Goal: Task Accomplishment & Management: Manage account settings

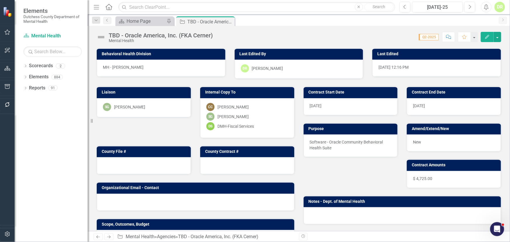
click at [128, 165] on div at bounding box center [144, 165] width 94 height 17
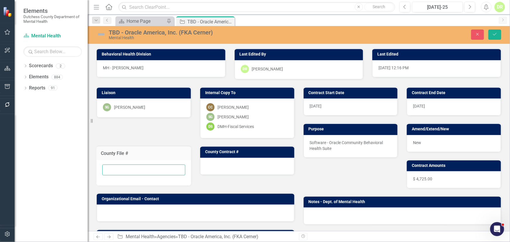
click at [120, 168] on input "text" at bounding box center [143, 170] width 83 height 11
type input "TBD"
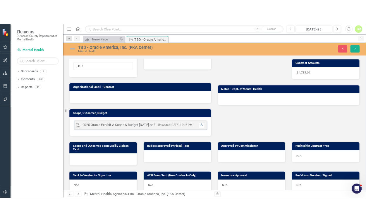
scroll to position [85, 0]
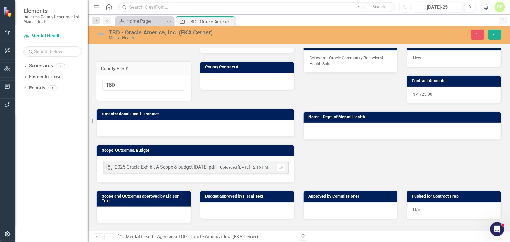
click at [216, 82] on div at bounding box center [247, 81] width 94 height 17
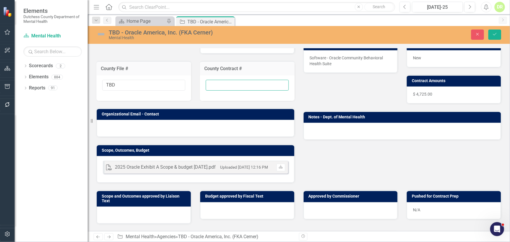
click at [215, 86] on input "text" at bounding box center [247, 85] width 83 height 11
type input "New"
click at [127, 127] on div at bounding box center [196, 128] width 198 height 17
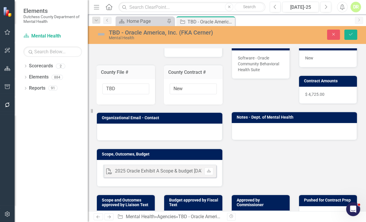
click at [145, 129] on div at bounding box center [159, 131] width 125 height 17
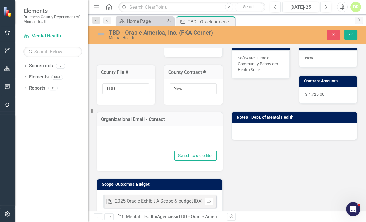
click at [128, 143] on div at bounding box center [159, 139] width 114 height 19
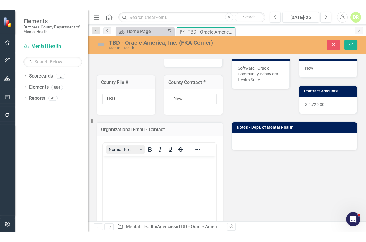
scroll to position [0, 0]
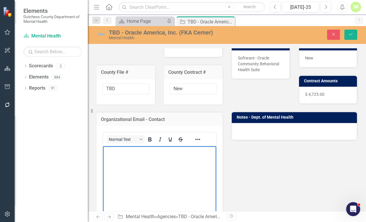
click at [113, 155] on body "Rich Text Area. Press ALT-0 for help." at bounding box center [159, 190] width 113 height 88
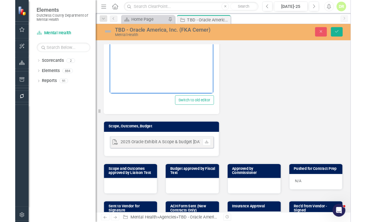
scroll to position [244, 0]
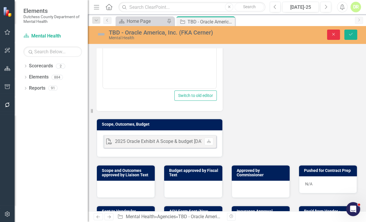
click at [334, 31] on button "Close" at bounding box center [333, 35] width 13 height 10
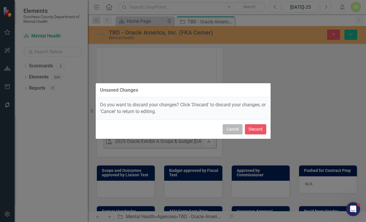
click at [228, 128] on button "Cancel" at bounding box center [233, 129] width 20 height 10
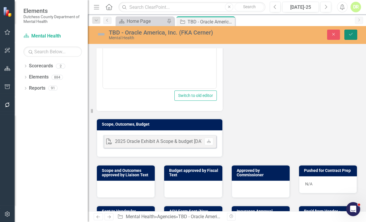
click at [348, 34] on button "Save" at bounding box center [350, 35] width 13 height 10
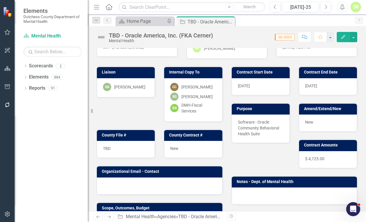
scroll to position [53, 0]
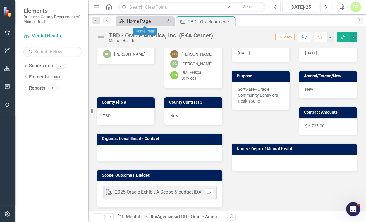
click at [141, 18] on div "Home Page" at bounding box center [146, 21] width 39 height 7
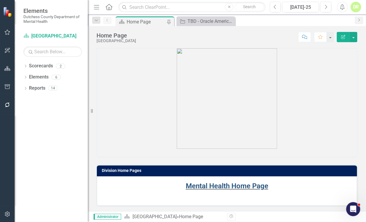
click at [198, 185] on link "Mental Health Home Page" at bounding box center [227, 186] width 82 height 8
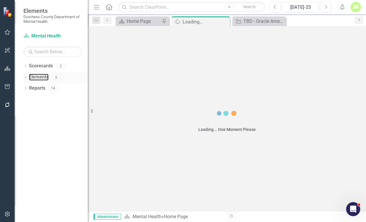
click at [29, 76] on link "Elements" at bounding box center [39, 77] width 20 height 7
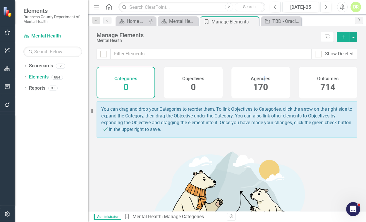
click at [260, 78] on h4 "Agencies" at bounding box center [261, 78] width 20 height 5
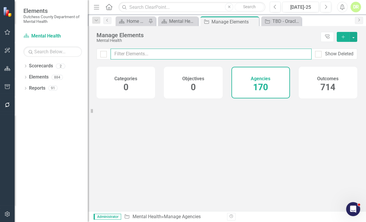
click at [151, 53] on input "text" at bounding box center [211, 54] width 201 height 11
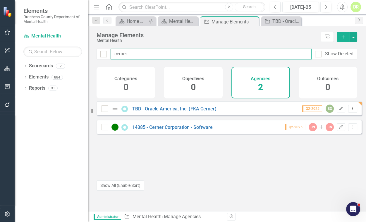
type input "cerner"
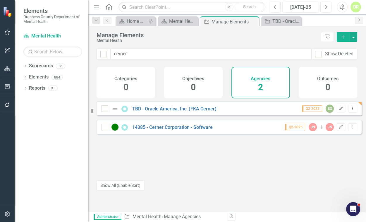
click at [179, 127] on div "14385 - Cerner Corporation - Software" at bounding box center [157, 126] width 113 height 7
click at [179, 128] on div "14385 - Cerner Corporation - Software" at bounding box center [157, 126] width 113 height 7
click at [174, 130] on link "14385 - Cerner Corporation - Software" at bounding box center [172, 127] width 80 height 6
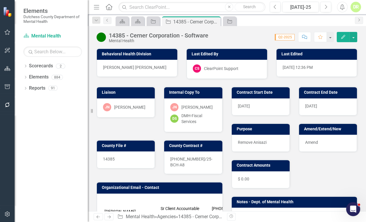
scroll to position [159, 0]
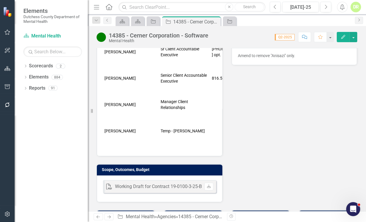
click at [104, 65] on td "[PERSON_NAME]" at bounding box center [131, 78] width 56 height 26
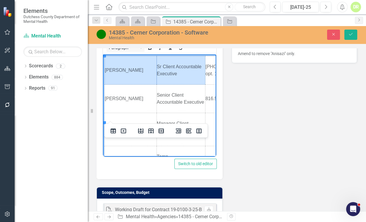
scroll to position [0, 102]
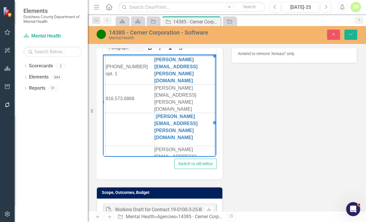
drag, startPoint x: 105, startPoint y: 62, endPoint x: 331, endPoint y: 146, distance: 241.4
click at [116, 94] on html "[PERSON_NAME] Client Accountable Executive [PHONE_NUMBER] opt. 1 [PERSON_NAME][…" at bounding box center [59, 123] width 113 height 138
copy table "[PERSON_NAME] Client Accountable Executive"
click at [331, 33] on icon "Close" at bounding box center [333, 34] width 5 height 4
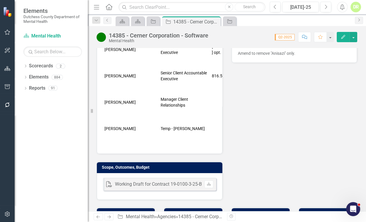
scroll to position [159, 0]
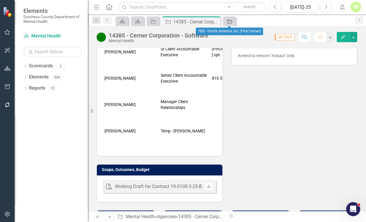
click at [230, 22] on icon "Agency" at bounding box center [230, 21] width 6 height 5
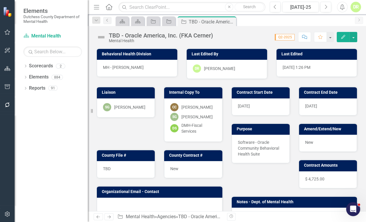
scroll to position [26, 0]
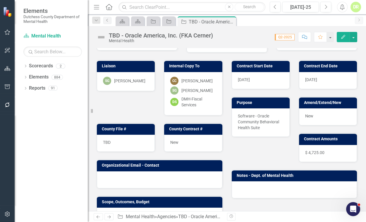
click at [116, 173] on div at bounding box center [159, 179] width 125 height 17
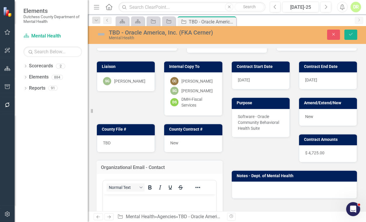
scroll to position [0, 0]
click at [111, 201] on p "Rich Text Area. Press ALT-0 for help." at bounding box center [159, 198] width 110 height 7
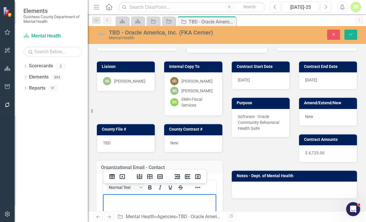
scroll to position [51, 0]
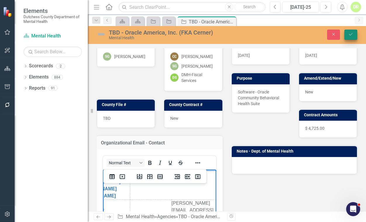
click at [351, 31] on button "Save" at bounding box center [350, 35] width 13 height 10
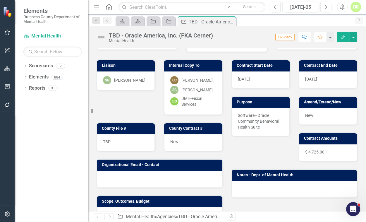
scroll to position [106, 0]
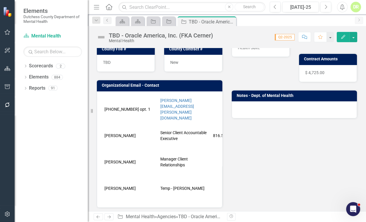
click at [104, 103] on td "[PHONE_NUMBER] opt. 1" at bounding box center [131, 109] width 56 height 26
click at [208, 98] on table "[PHONE_NUMBER] opt. 1 [PERSON_NAME][EMAIL_ADDRESS][PERSON_NAME][DOMAIN_NAME] [P…" at bounding box center [208, 148] width 210 height 105
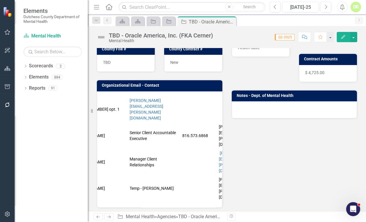
scroll to position [0, 27]
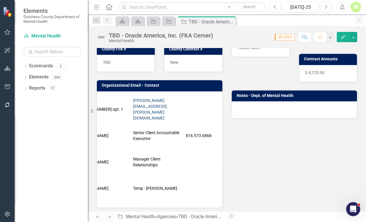
click at [139, 101] on link "[PERSON_NAME][EMAIL_ADDRESS][PERSON_NAME][DOMAIN_NAME]" at bounding box center [150, 109] width 34 height 22
click at [196, 100] on table "[PHONE_NUMBER] opt. 1 [PERSON_NAME][EMAIL_ADDRESS][PERSON_NAME][DOMAIN_NAME] [P…" at bounding box center [181, 148] width 210 height 105
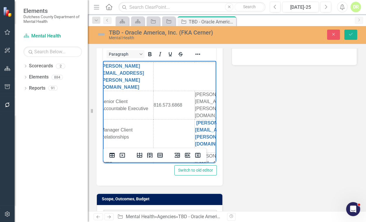
scroll to position [0, 81]
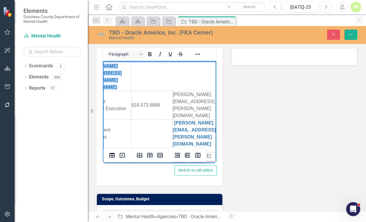
drag, startPoint x: 178, startPoint y: 70, endPoint x: 154, endPoint y: 86, distance: 28.5
click at [177, 70] on table "[PHONE_NUMBER] opt. 1 [PERSON_NAME][EMAIL_ADDRESS][PERSON_NAME][DOMAIN_NAME]﻿ […" at bounding box center [129, 123] width 210 height 123
click at [170, 70] on table "[PHONE_NUMBER] opt. 1 [PERSON_NAME][EMAIL_ADDRESS][PERSON_NAME][DOMAIN_NAME]﻿ […" at bounding box center [129, 123] width 210 height 123
click at [170, 69] on table "[PHONE_NUMBER] opt. 1 [PERSON_NAME][EMAIL_ADDRESS][PERSON_NAME][DOMAIN_NAME]﻿ […" at bounding box center [129, 123] width 210 height 123
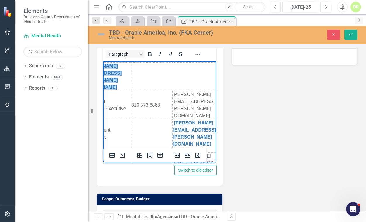
click at [170, 69] on table "[PHONE_NUMBER] opt. 1 [PERSON_NAME][EMAIL_ADDRESS][PERSON_NAME][DOMAIN_NAME]﻿ […" at bounding box center [129, 123] width 210 height 123
click at [168, 71] on table "[PHONE_NUMBER] opt. 1 [PERSON_NAME][EMAIL_ADDRESS][PERSON_NAME][DOMAIN_NAME]﻿ […" at bounding box center [129, 123] width 210 height 123
click at [137, 69] on table "[PHONE_NUMBER] opt. 1 [PERSON_NAME][EMAIL_ADDRESS][PERSON_NAME][DOMAIN_NAME]﻿ […" at bounding box center [129, 123] width 210 height 123
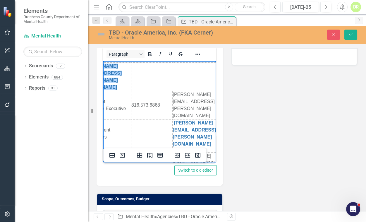
click at [112, 73] on td "[PERSON_NAME][EMAIL_ADDRESS][PERSON_NAME][DOMAIN_NAME]﻿" at bounding box center [104, 77] width 53 height 28
click at [145, 70] on table "[PHONE_NUMBER] opt. 1 [PERSON_NAME][EMAIL_ADDRESS][PERSON_NAME][DOMAIN_NAME] [P…" at bounding box center [129, 123] width 210 height 123
paste body "Rich Text Area. Press ALT-0 for help."
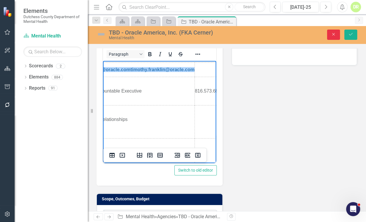
click at [332, 33] on icon "Close" at bounding box center [333, 34] width 5 height 4
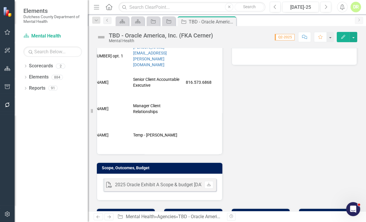
scroll to position [157, 0]
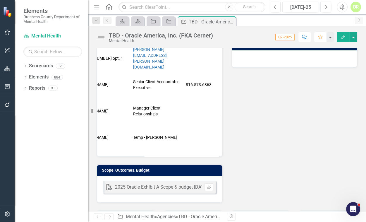
click at [172, 57] on td "[PERSON_NAME][EMAIL_ADDRESS][PERSON_NAME][DOMAIN_NAME]" at bounding box center [158, 58] width 53 height 26
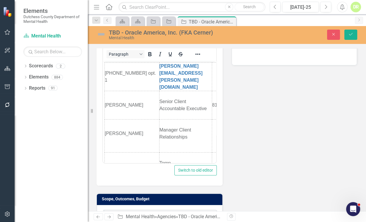
scroll to position [0, 0]
click at [166, 18] on div "Agency" at bounding box center [167, 21] width 8 height 7
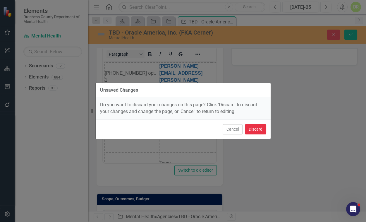
click at [253, 129] on button "Discard" at bounding box center [255, 129] width 21 height 10
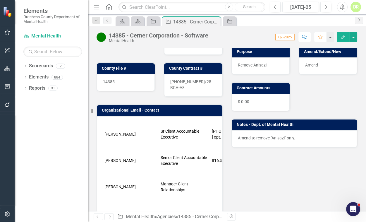
scroll to position [80, 0]
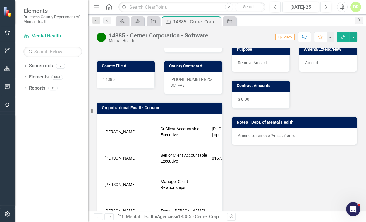
click at [105, 123] on td "[PERSON_NAME]" at bounding box center [131, 131] width 56 height 26
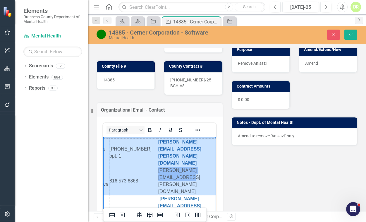
scroll to position [0, 102]
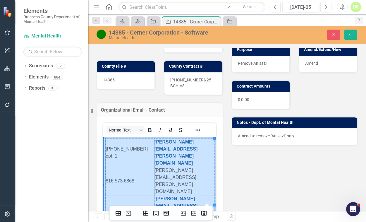
drag, startPoint x: 104, startPoint y: 144, endPoint x: 203, endPoint y: 199, distance: 113.1
click at [203, 199] on tbody "[PERSON_NAME] Client Accountable Executive [PHONE_NUMBER] opt. 1 [PERSON_NAME][…" at bounding box center [110, 199] width 210 height 123
click at [332, 32] on button "Close" at bounding box center [333, 35] width 13 height 10
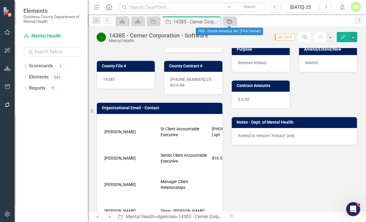
click at [228, 21] on icon "Agency" at bounding box center [230, 21] width 6 height 5
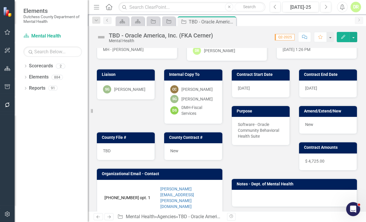
scroll to position [53, 0]
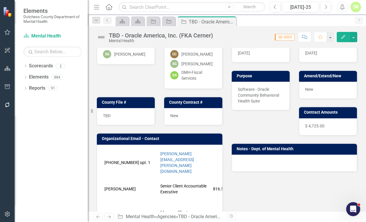
click at [104, 154] on td "[PHONE_NUMBER] opt. 1" at bounding box center [131, 162] width 56 height 26
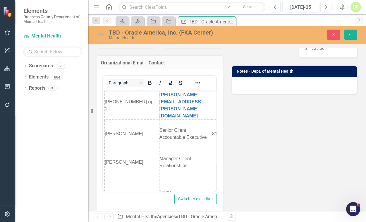
scroll to position [133, 0]
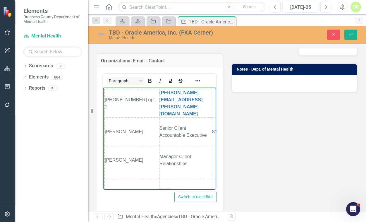
click at [104, 90] on body "[PHONE_NUMBER] opt. 1 [PERSON_NAME][EMAIL_ADDRESS][PERSON_NAME][DOMAIN_NAME] [P…" at bounding box center [159, 150] width 113 height 126
click at [106, 91] on td "[PHONE_NUMBER] opt. 1" at bounding box center [132, 103] width 55 height 28
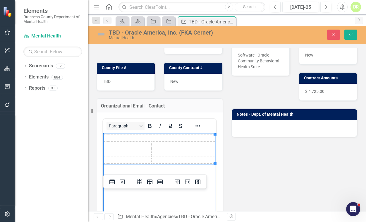
scroll to position [106, 0]
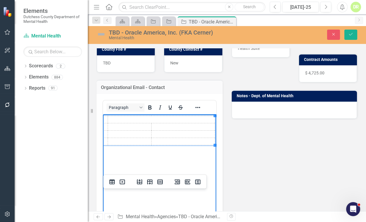
click at [129, 119] on table "Rich Text Area. Press ALT-0 for help." at bounding box center [110, 131] width 210 height 30
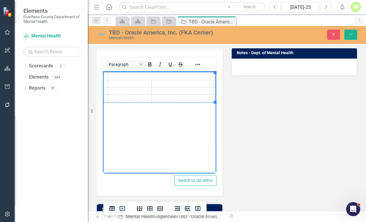
scroll to position [159, 0]
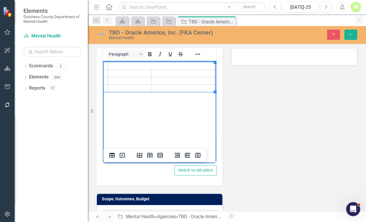
click at [113, 75] on td "Rich Text Area. Press ALT-0 for help." at bounding box center [130, 73] width 44 height 7
click at [105, 65] on td "Rich Text Area. Press ALT-0 for help." at bounding box center [82, 66] width 49 height 7
drag, startPoint x: 106, startPoint y: 67, endPoint x: 118, endPoint y: 66, distance: 11.7
click at [118, 66] on table "Rich Text Area. Press ALT-0 for help." at bounding box center [110, 77] width 210 height 30
click at [128, 79] on td "Rich Text Area. Press ALT-0 for help." at bounding box center [130, 80] width 44 height 7
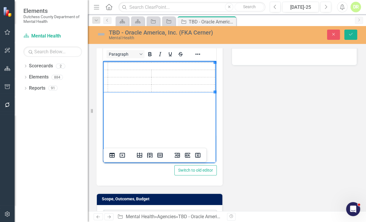
click at [117, 90] on html at bounding box center [60, 105] width 113 height 88
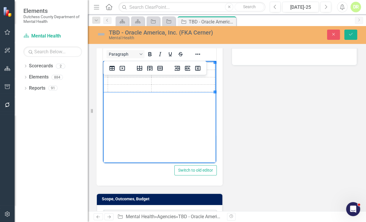
click at [109, 87] on td "Rich Text Area. Press ALT-0 for help." at bounding box center [130, 88] width 44 height 7
click at [141, 90] on td "Rich Text Area. Press ALT-0 for help." at bounding box center [130, 88] width 44 height 7
click at [117, 116] on html at bounding box center [60, 105] width 113 height 88
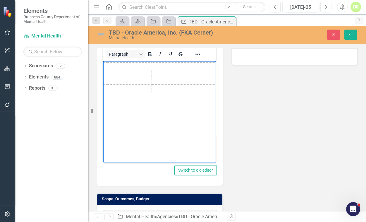
scroll to position [0, 0]
click at [128, 64] on td "Rich Text Area. Press ALT-0 for help." at bounding box center [131, 66] width 53 height 7
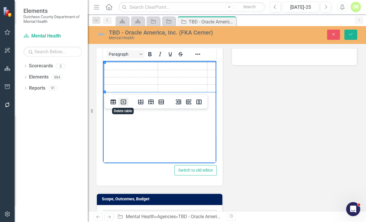
click at [123, 103] on icon "Delete table" at bounding box center [123, 101] width 7 height 7
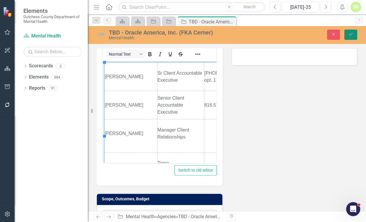
click at [356, 32] on button "Save" at bounding box center [350, 35] width 13 height 10
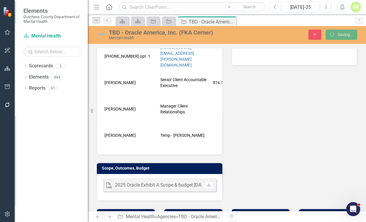
scroll to position [157, 0]
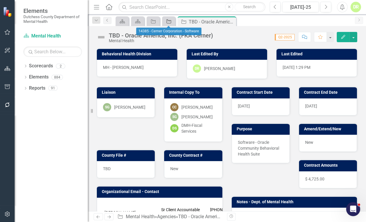
click at [170, 20] on icon "Agency" at bounding box center [169, 21] width 6 height 5
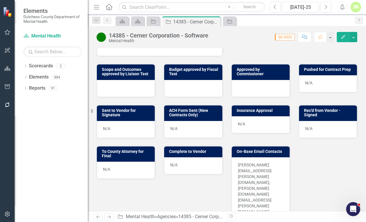
scroll to position [319, 0]
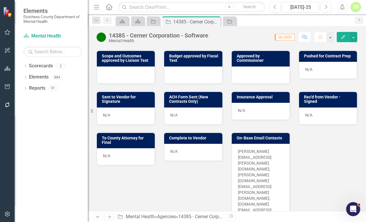
drag, startPoint x: 248, startPoint y: 151, endPoint x: 239, endPoint y: 151, distance: 8.8
click at [239, 151] on p "[PERSON_NAME][EMAIL_ADDRESS][PERSON_NAME][DOMAIN_NAME]; [PERSON_NAME][DOMAIN_NA…" at bounding box center [261, 200] width 46 height 105
click at [240, 151] on p "[PERSON_NAME][EMAIL_ADDRESS][PERSON_NAME][DOMAIN_NAME]; [PERSON_NAME][DOMAIN_NA…" at bounding box center [261, 200] width 46 height 105
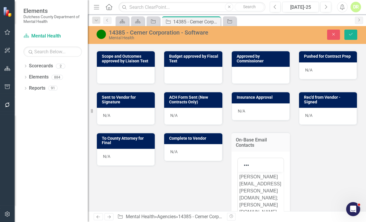
scroll to position [0, 0]
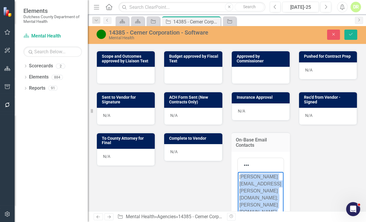
drag, startPoint x: 239, startPoint y: 175, endPoint x: 285, endPoint y: 228, distance: 69.7
copy p "[EMAIL_ADDRESS][DOMAIN_NAME]; [PERSON_NAME][DOMAIN_NAME][EMAIL_ADDRESS][PERSON_…"
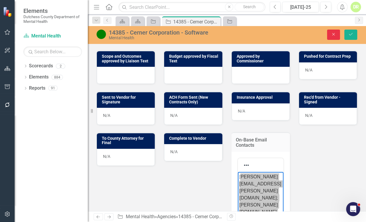
click at [331, 32] on button "Close" at bounding box center [333, 35] width 13 height 10
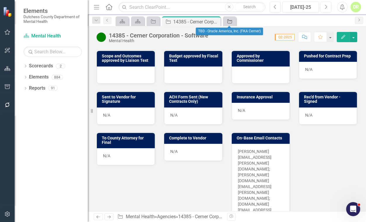
click at [227, 21] on icon "Agency" at bounding box center [230, 21] width 6 height 5
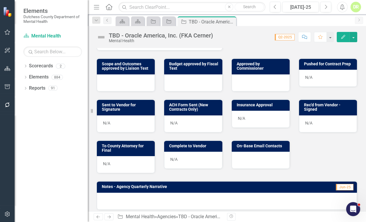
scroll to position [300, 0]
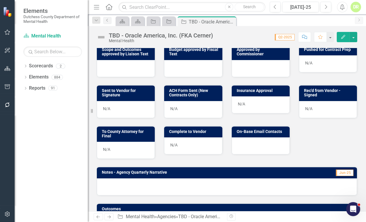
click at [241, 137] on div at bounding box center [261, 145] width 58 height 17
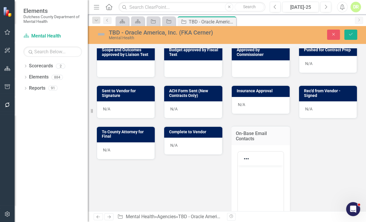
scroll to position [0, 0]
click at [246, 171] on p "Rich Text Area. Press ALT-0 for help." at bounding box center [260, 170] width 43 height 7
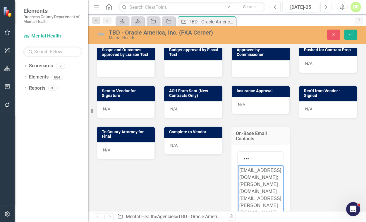
click at [238, 170] on body "[EMAIL_ADDRESS][DOMAIN_NAME]; [PERSON_NAME][DOMAIN_NAME][EMAIL_ADDRESS][PERSON_…" at bounding box center [260, 225] width 46 height 120
drag, startPoint x: 265, startPoint y: 177, endPoint x: 207, endPoint y: 158, distance: 61.6
click at [239, 169] on p "[PERSON_NAME][EMAIL_ADDRESS][PERSON_NAME][DOMAIN_NAME]; [DOMAIN_NAME][EMAIL_ADD…" at bounding box center [260, 212] width 43 height 91
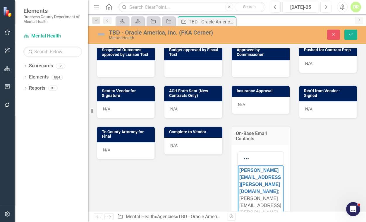
click at [265, 189] on p "[PERSON_NAME][EMAIL_ADDRESS][PERSON_NAME][DOMAIN_NAME] ; [PERSON_NAME][DOMAIN_N…" at bounding box center [260, 226] width 43 height 119
drag, startPoint x: 239, startPoint y: 197, endPoint x: 283, endPoint y: 203, distance: 44.8
click at [283, 203] on html "[PERSON_NAME][EMAIL_ADDRESS][PERSON_NAME][DOMAIN_NAME] ; [PERSON_NAME][DOMAIN_N…" at bounding box center [260, 225] width 46 height 120
drag, startPoint x: 244, startPoint y: 198, endPoint x: 518, endPoint y: 347, distance: 311.4
click at [283, 207] on html "[PERSON_NAME][EMAIL_ADDRESS][PERSON_NAME][DOMAIN_NAME] ; [PERSON_NAME][DOMAIN_N…" at bounding box center [260, 211] width 46 height 92
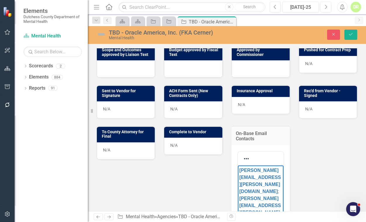
click at [264, 207] on p "[PERSON_NAME][EMAIL_ADDRESS][PERSON_NAME][DOMAIN_NAME] ; [PERSON_NAME][DOMAIN_N…" at bounding box center [260, 205] width 43 height 77
click at [351, 33] on icon "Save" at bounding box center [350, 34] width 5 height 4
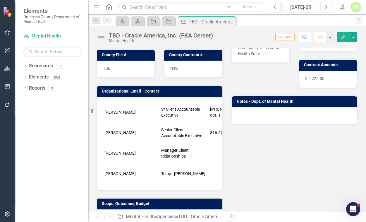
scroll to position [133, 0]
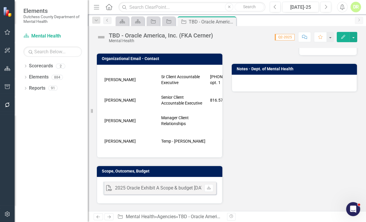
click at [304, 37] on icon "Comment" at bounding box center [304, 37] width 5 height 4
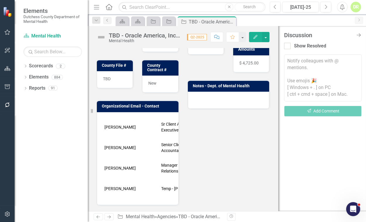
scroll to position [175, 0]
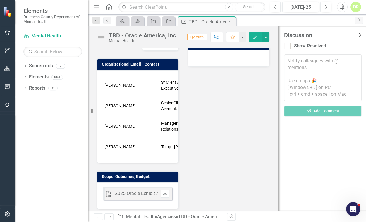
click at [361, 33] on icon "Close Discussion Bar" at bounding box center [358, 35] width 7 height 6
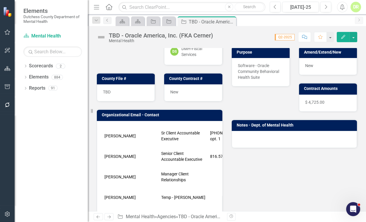
scroll to position [0, 0]
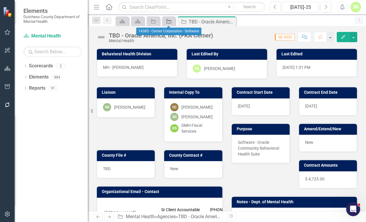
click at [168, 20] on icon at bounding box center [168, 21] width 5 height 4
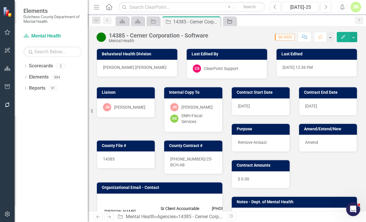
click at [230, 20] on icon "Agency" at bounding box center [230, 21] width 6 height 5
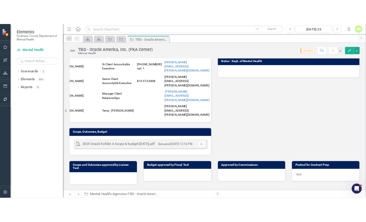
scroll to position [147, 0]
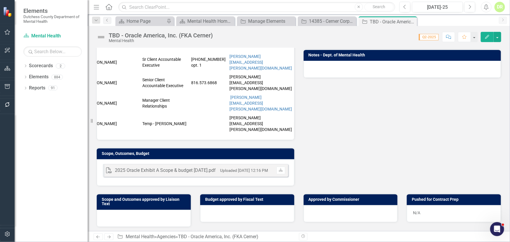
click at [113, 34] on div "TBD - Oracle America, Inc. (FKA Cerner)" at bounding box center [161, 35] width 104 height 6
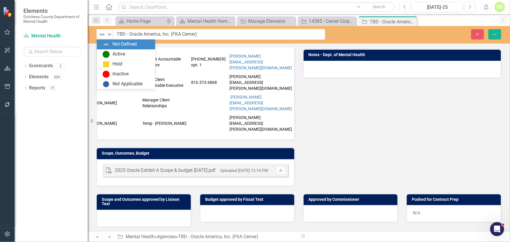
click at [102, 38] on div "Not Defined Expand" at bounding box center [105, 34] width 16 height 10
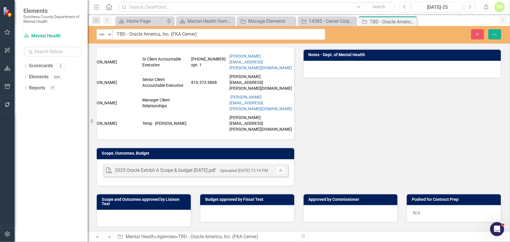
click at [110, 37] on div "Expand" at bounding box center [110, 35] width 6 height 10
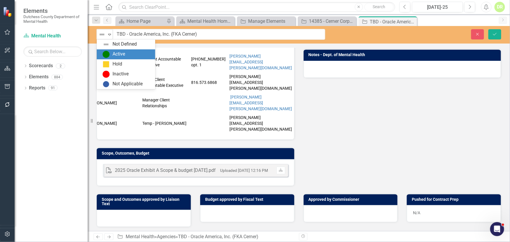
click at [111, 52] on div "Active" at bounding box center [127, 54] width 49 height 7
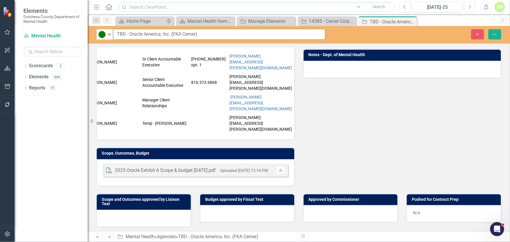
click at [123, 33] on input "TBD - Oracle America, Inc. (FKA Cerner)" at bounding box center [219, 34] width 212 height 11
type input "20375 - Oracle America, Inc. (FKA Cerner)"
click at [289, 159] on div "PDF 2025 Oracle Exhibit A Scope & budget [DATE].pdf Uploaded [DATE] 12:16 PM Do…" at bounding box center [196, 172] width 198 height 27
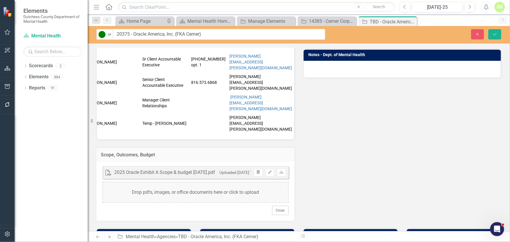
click at [257, 170] on icon "button" at bounding box center [258, 172] width 3 height 4
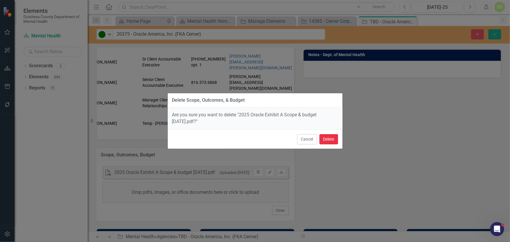
click at [325, 138] on button "Delete" at bounding box center [329, 139] width 19 height 10
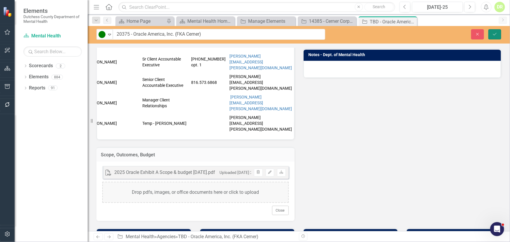
click at [366, 32] on icon "Save" at bounding box center [494, 34] width 5 height 4
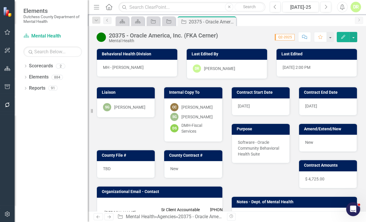
click at [305, 37] on icon "Comment" at bounding box center [304, 37] width 5 height 4
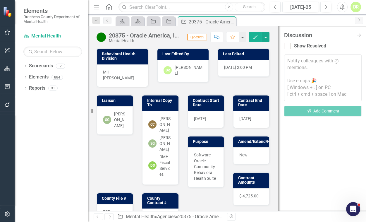
click at [294, 59] on textarea at bounding box center [322, 77] width 77 height 47
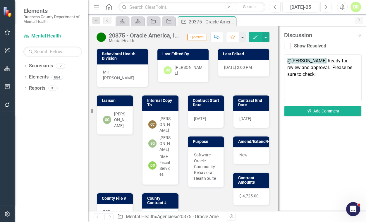
click at [305, 74] on textarea "@[PERSON_NAME] Ready for review and approval. Please be sure to check:" at bounding box center [322, 77] width 77 height 47
paste textarea "- A.1. Applicable Agreement, which references the original Cerner agreement…. -…"
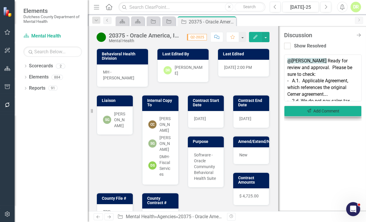
type textarea "@[PERSON_NAME] Ready for review and approval. Please be sure to check: - A.1. A…"
click at [330, 111] on button "Send Add Comment" at bounding box center [322, 111] width 77 height 11
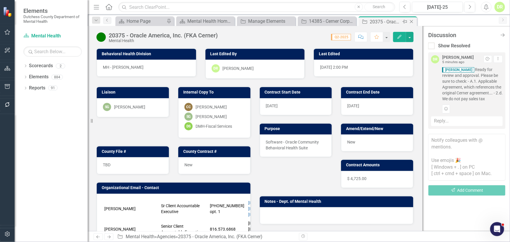
click at [366, 21] on icon "Close" at bounding box center [412, 21] width 6 height 5
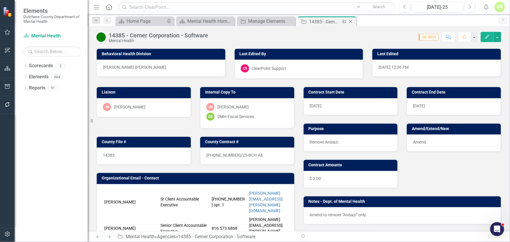
click at [352, 23] on icon at bounding box center [350, 21] width 3 height 3
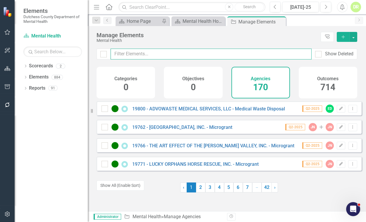
click at [120, 55] on input "text" at bounding box center [211, 54] width 201 height 11
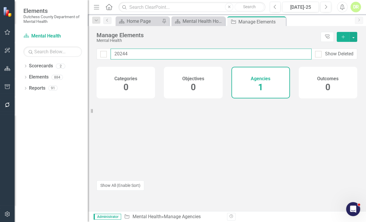
type input "20244"
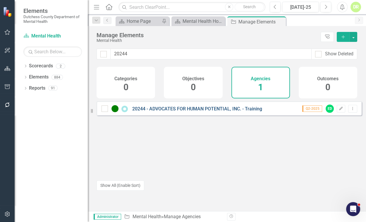
click at [232, 111] on link "20244 - ADVOCATES FOR HUMAN POTENTIAL, INC. - Training" at bounding box center [197, 109] width 130 height 6
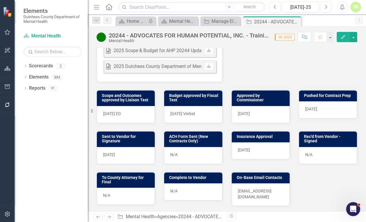
scroll to position [213, 0]
